Goal: Entertainment & Leisure: Browse casually

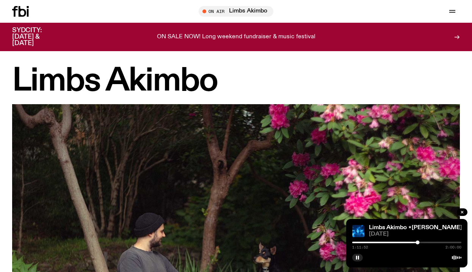
scroll to position [879, 0]
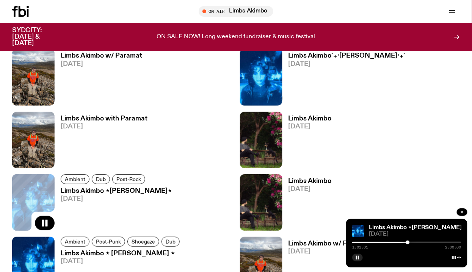
drag, startPoint x: 417, startPoint y: 242, endPoint x: 408, endPoint y: 243, distance: 8.8
click at [408, 243] on div at bounding box center [408, 243] width 4 height 4
click at [358, 260] on button "button" at bounding box center [357, 258] width 11 height 8
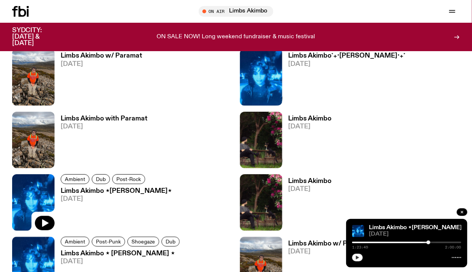
click at [358, 260] on button "button" at bounding box center [357, 258] width 11 height 8
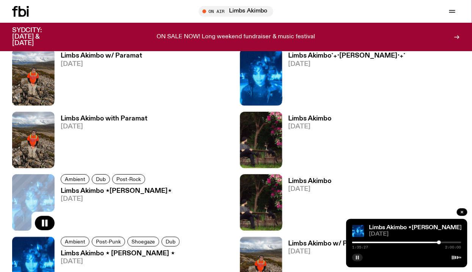
click at [352, 254] on button "button" at bounding box center [357, 258] width 11 height 8
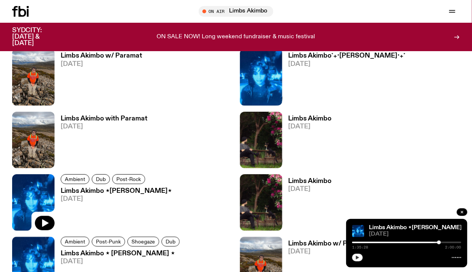
click at [360, 258] on button "button" at bounding box center [357, 258] width 11 height 8
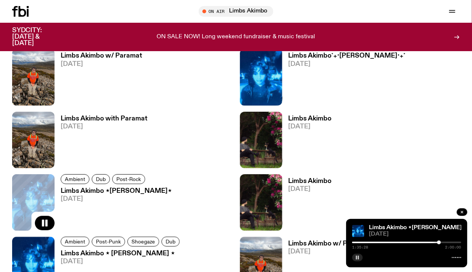
click at [360, 255] on button "button" at bounding box center [357, 258] width 11 height 8
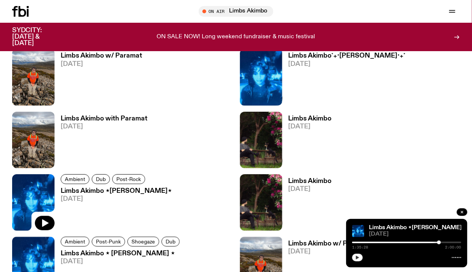
click at [360, 255] on button "button" at bounding box center [357, 258] width 11 height 8
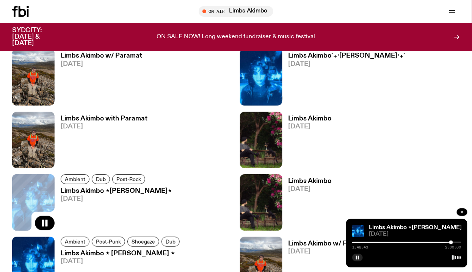
click at [421, 242] on div at bounding box center [396, 243] width 109 height 2
click at [424, 242] on div at bounding box center [406, 243] width 109 height 2
click at [428, 242] on div at bounding box center [406, 243] width 109 height 2
click at [357, 256] on icon "button" at bounding box center [357, 258] width 5 height 5
